Goal: Task Accomplishment & Management: Complete application form

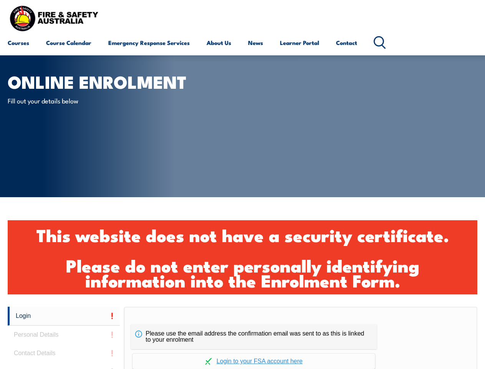
scroll to position [256, 0]
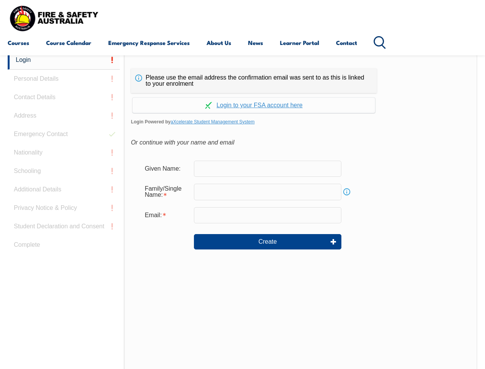
click at [242, 56] on div "Please use the email address the confirmation email was sent to as this is link…" at bounding box center [300, 212] width 353 height 322
click at [242, 210] on input "email" at bounding box center [267, 215] width 147 height 16
click at [64, 60] on link "Login" at bounding box center [64, 60] width 112 height 19
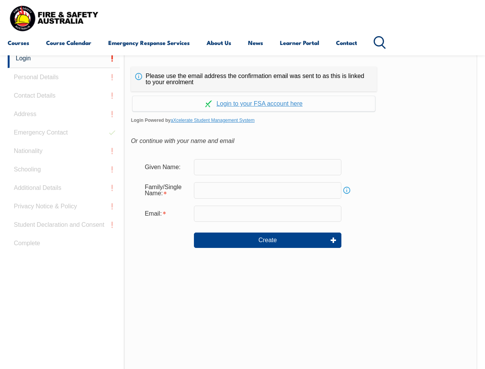
click at [64, 79] on div "Login Personal Details Contact Details Address Emergency Contact Nationality Sc…" at bounding box center [66, 240] width 116 height 383
click at [64, 97] on div "Login Personal Details Contact Details Address Emergency Contact Nationality Sc…" at bounding box center [66, 240] width 116 height 383
click at [64, 116] on div "Login Personal Details Contact Details Address Emergency Contact Nationality Sc…" at bounding box center [66, 240] width 116 height 383
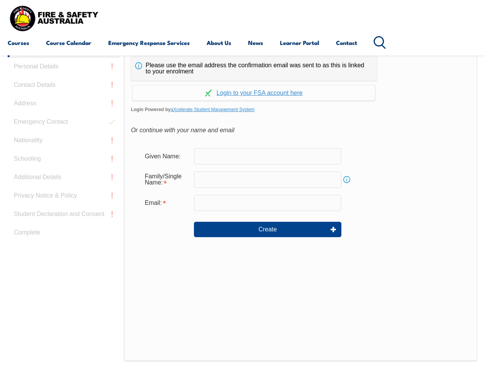
click at [64, 134] on div "Login Personal Details Contact Details Address Emergency Contact Nationality Sc…" at bounding box center [66, 229] width 116 height 383
click at [64, 152] on div "Login Personal Details Contact Details Address Emergency Contact Nationality Sc…" at bounding box center [66, 229] width 116 height 383
click at [64, 171] on div "Login Personal Details Contact Details Address Emergency Contact Nationality Sc…" at bounding box center [66, 229] width 116 height 383
click at [64, 189] on div "Login Personal Details Contact Details Address Emergency Contact Nationality Sc…" at bounding box center [66, 229] width 116 height 383
